Goal: Task Accomplishment & Management: Manage account settings

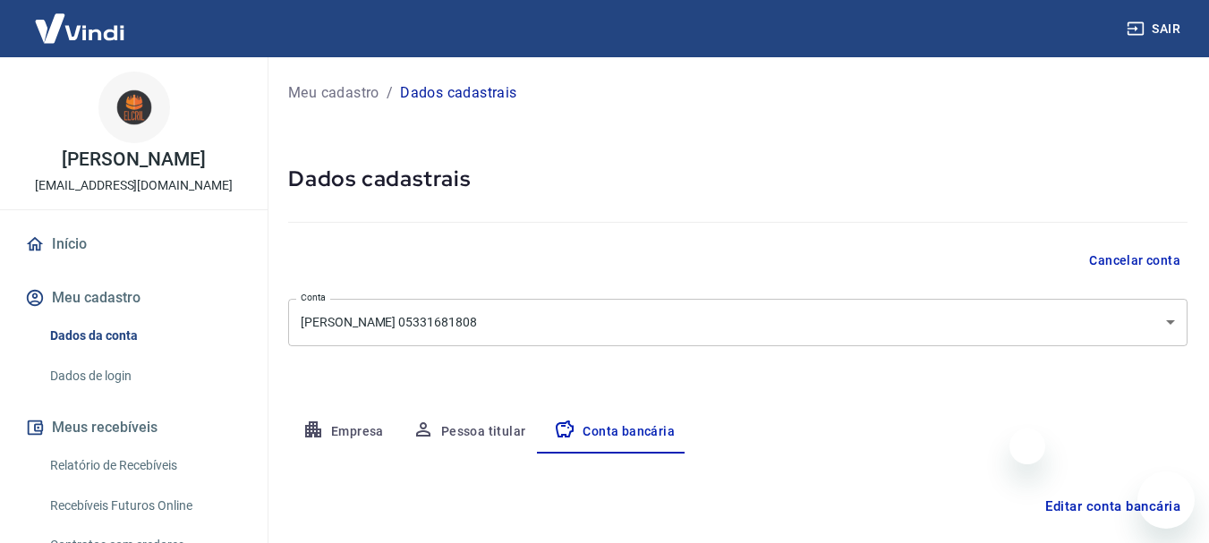
select select "1"
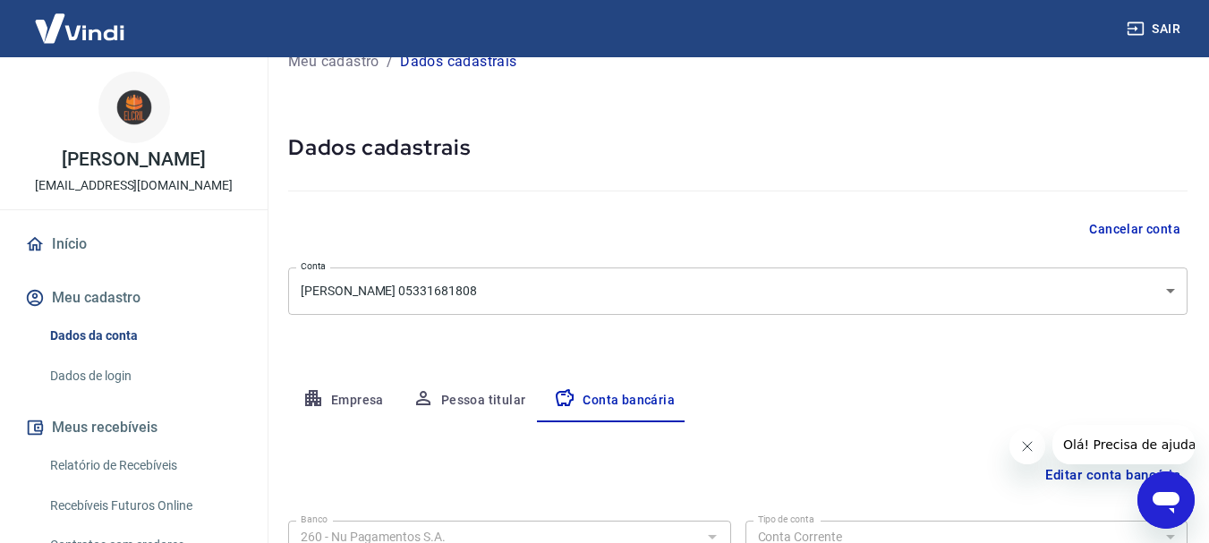
scroll to position [31, 0]
click at [81, 247] on link "Início" at bounding box center [133, 244] width 225 height 39
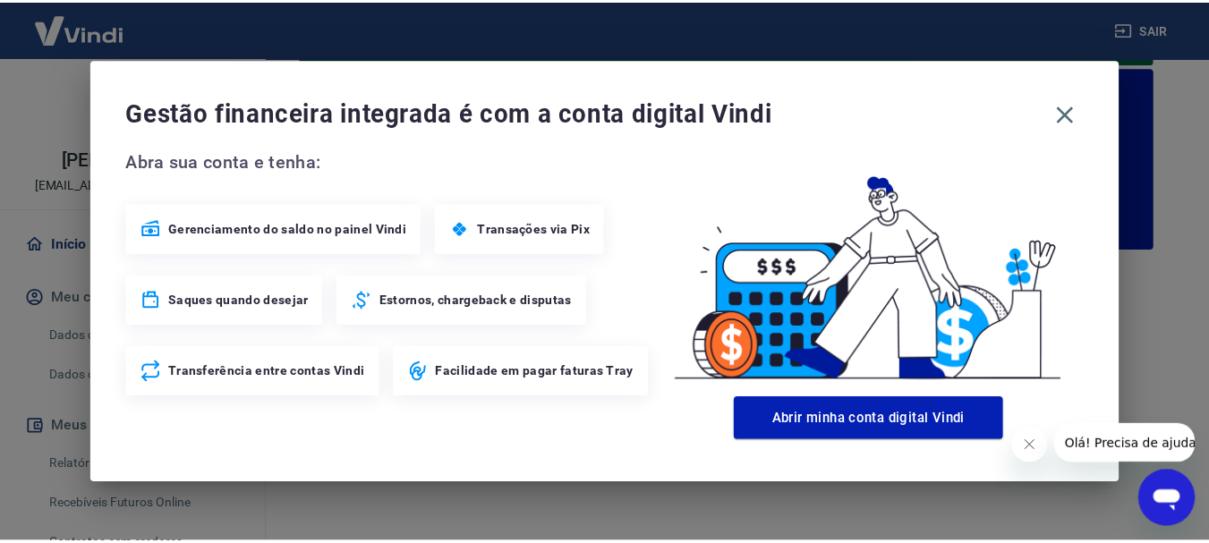
scroll to position [164, 0]
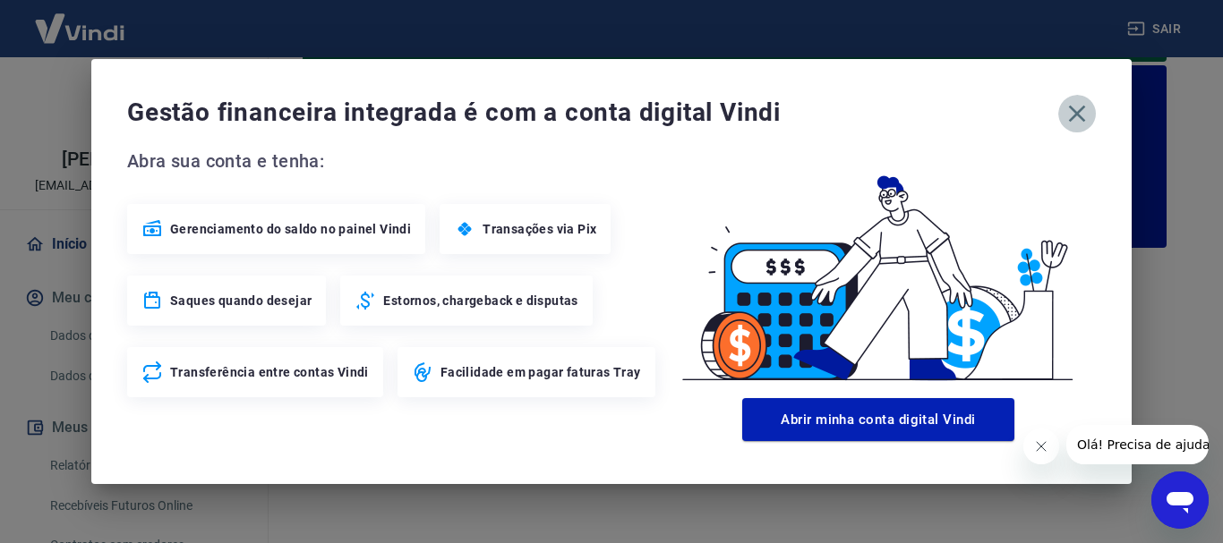
click at [1079, 120] on icon "button" at bounding box center [1076, 113] width 29 height 29
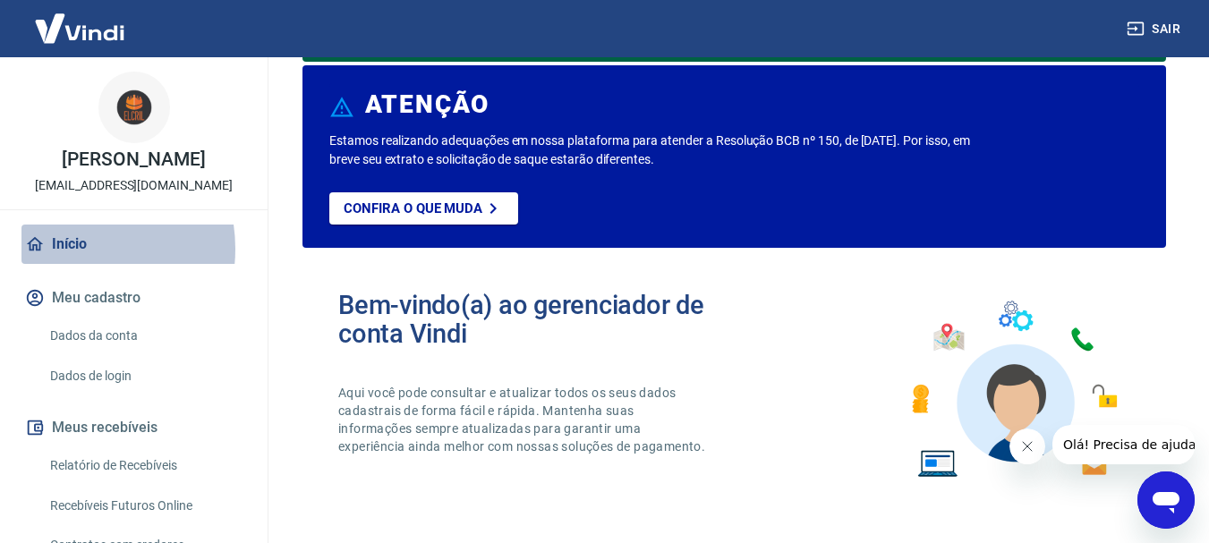
click at [68, 249] on link "Início" at bounding box center [133, 244] width 225 height 39
click at [62, 251] on link "Início" at bounding box center [133, 244] width 225 height 39
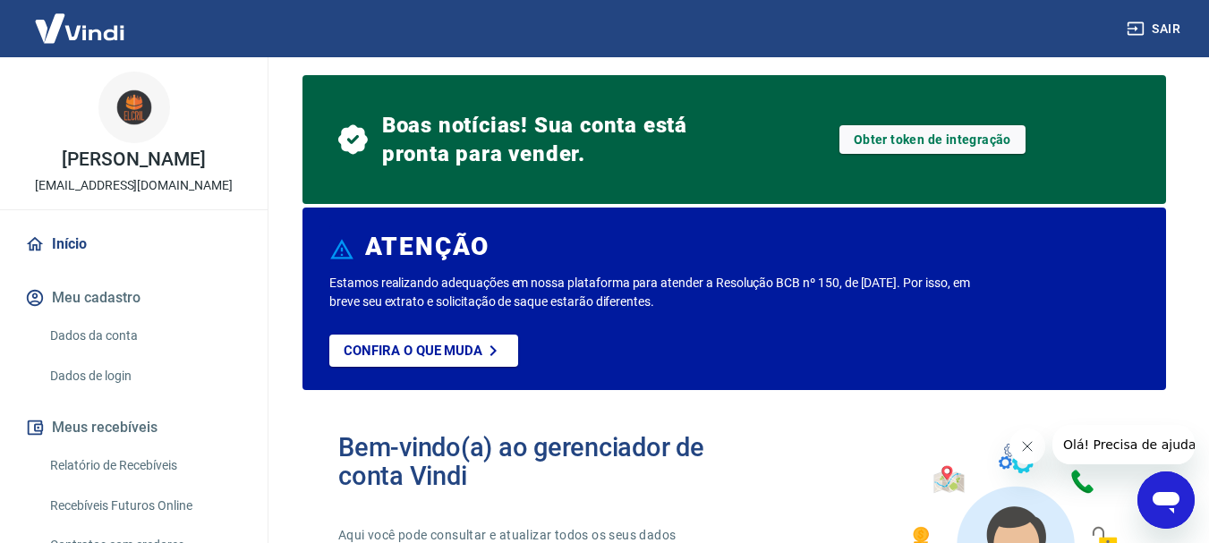
scroll to position [0, 0]
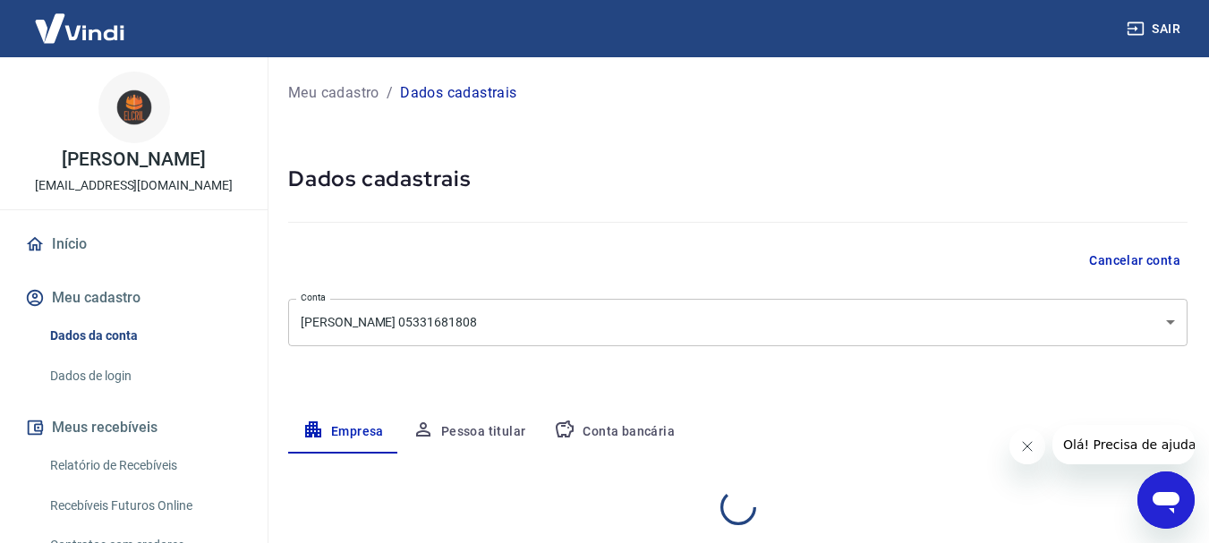
select select "SP"
